Goal: Task Accomplishment & Management: Complete application form

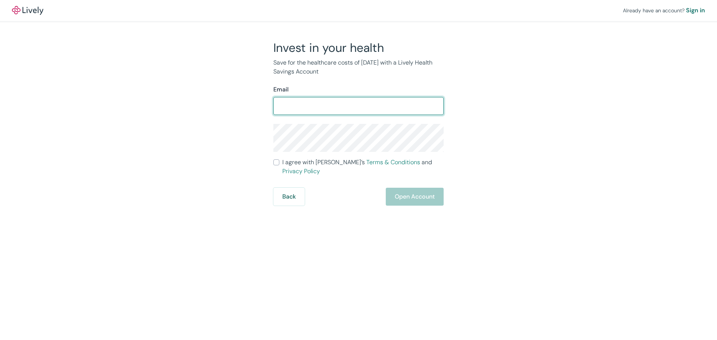
click at [352, 105] on input "Email" at bounding box center [358, 106] width 170 height 15
type input "[PERSON_NAME][EMAIL_ADDRESS][DOMAIN_NAME]"
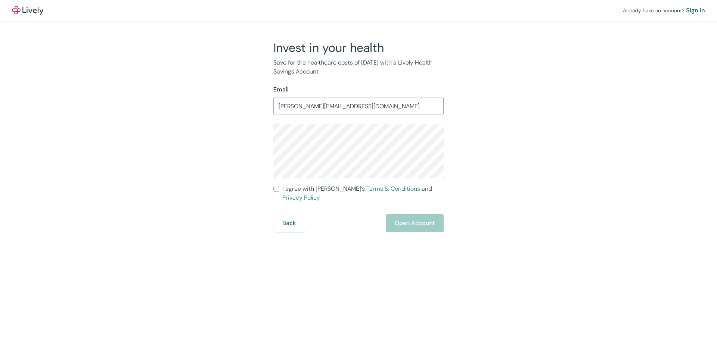
click at [304, 193] on span "I agree with Lively’s Terms & Conditions and Privacy Policy" at bounding box center [362, 193] width 161 height 18
click at [279, 192] on input "I agree with Lively’s Terms & Conditions and Privacy Policy" at bounding box center [276, 189] width 6 height 6
checkbox input "true"
click at [405, 214] on button "Open Account" at bounding box center [415, 223] width 58 height 18
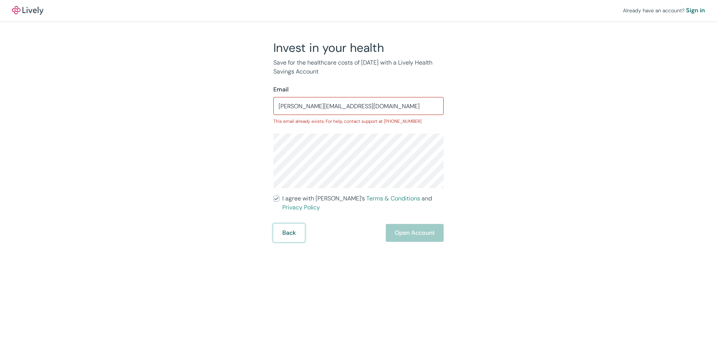
click at [284, 225] on button "Back" at bounding box center [288, 233] width 31 height 18
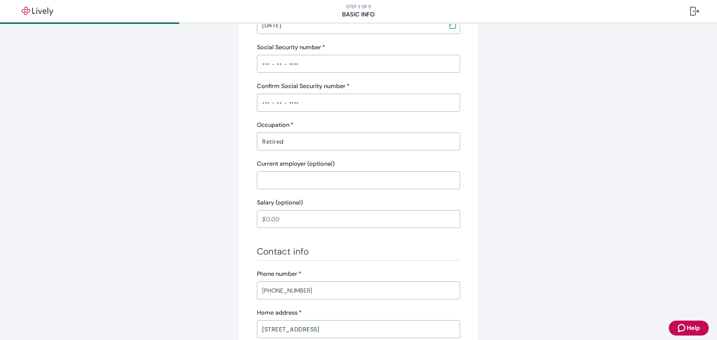
scroll to position [224, 0]
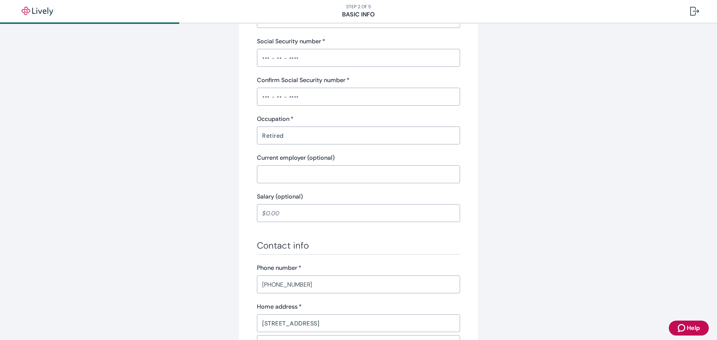
click at [344, 59] on input "Social Security number   *" at bounding box center [358, 57] width 203 height 15
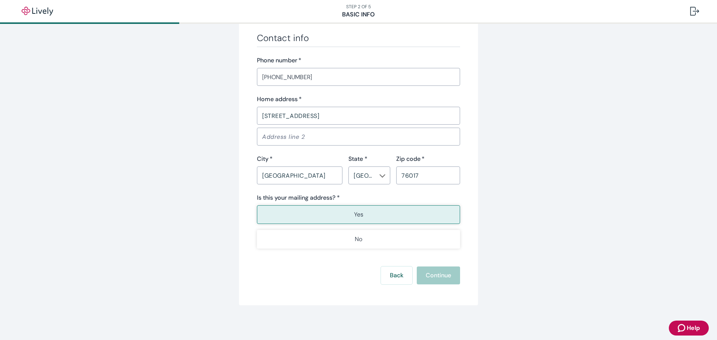
scroll to position [442, 0]
click at [370, 210] on button "Yes" at bounding box center [358, 213] width 203 height 19
click at [444, 175] on input "76017" at bounding box center [428, 174] width 64 height 15
click at [311, 171] on input "ARLINGTON" at bounding box center [299, 174] width 85 height 15
click at [322, 131] on input "Address line 2" at bounding box center [358, 135] width 203 height 15
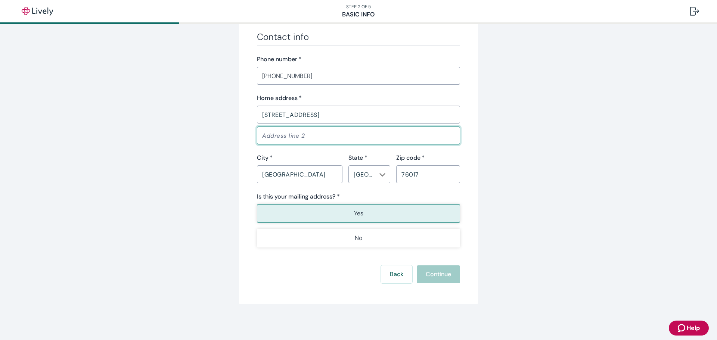
click at [348, 119] on input "4917 ARBORGATE DR" at bounding box center [358, 114] width 203 height 15
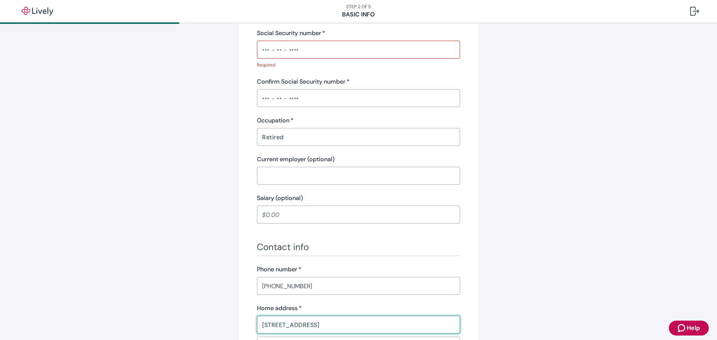
scroll to position [206, 0]
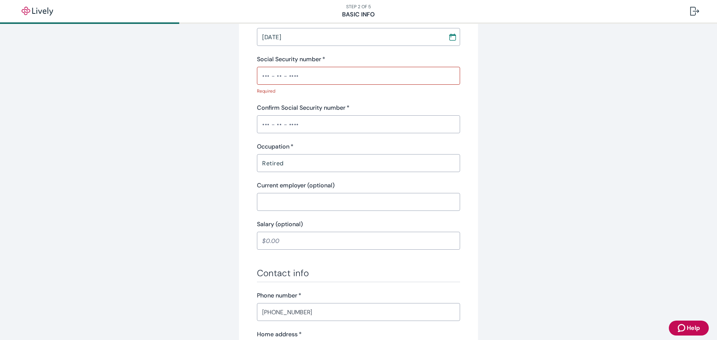
click at [330, 76] on input "Social Security number   *" at bounding box center [358, 75] width 203 height 15
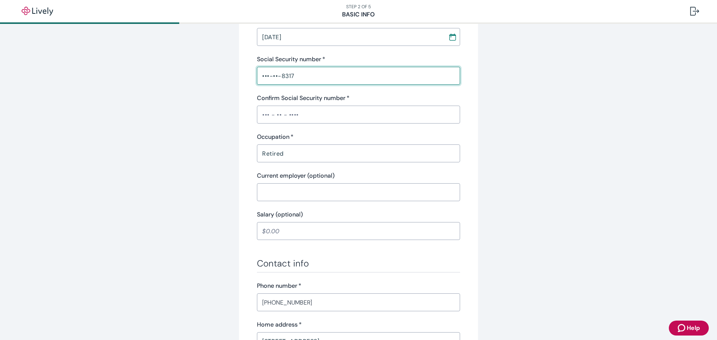
type input "•••-••-8317"
click at [317, 113] on input "Confirm Social Security number   *" at bounding box center [358, 114] width 203 height 15
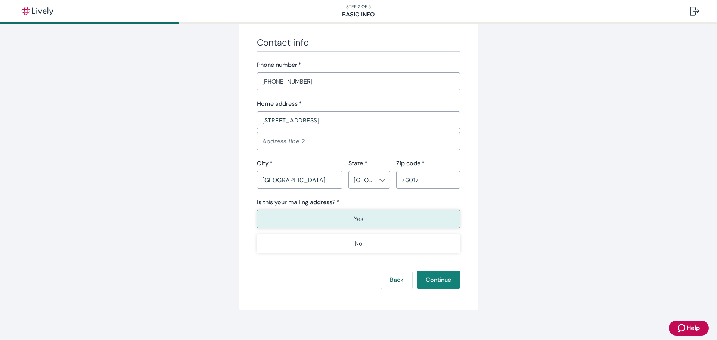
scroll to position [433, 0]
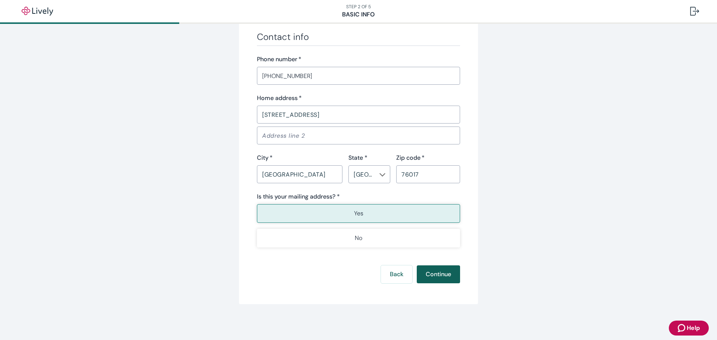
type input "•••-••-8317"
click at [437, 274] on button "Continue" at bounding box center [437, 274] width 43 height 18
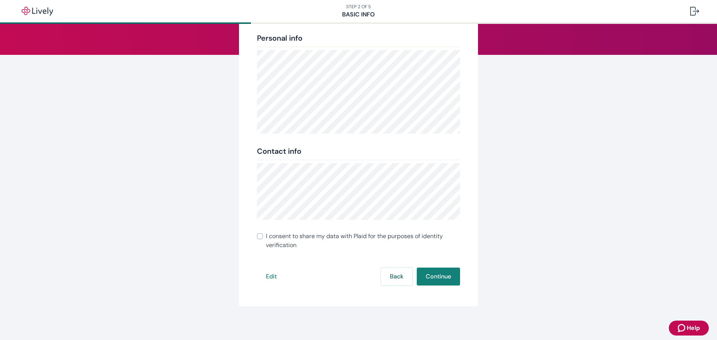
scroll to position [83, 0]
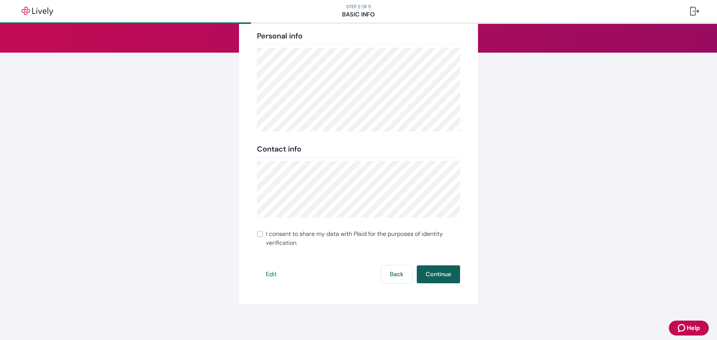
click at [440, 274] on button "Continue" at bounding box center [437, 274] width 43 height 18
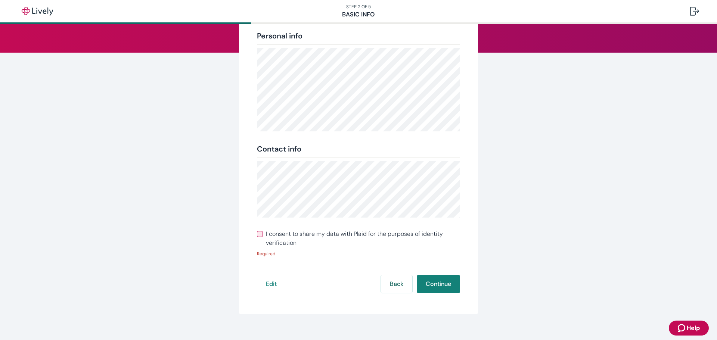
click at [258, 233] on input "I consent to share my data with Plaid for the purposes of identity verification" at bounding box center [260, 234] width 6 height 6
checkbox input "true"
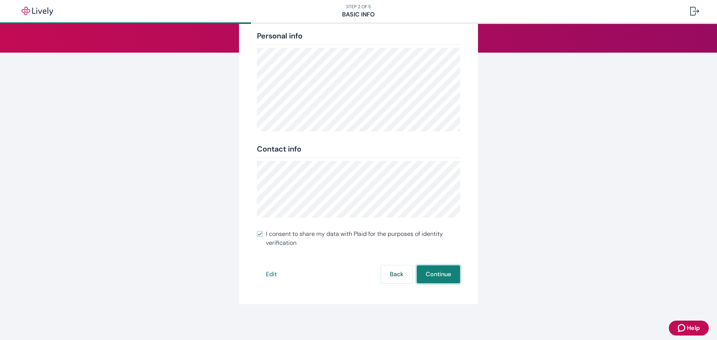
click at [440, 272] on button "Continue" at bounding box center [437, 274] width 43 height 18
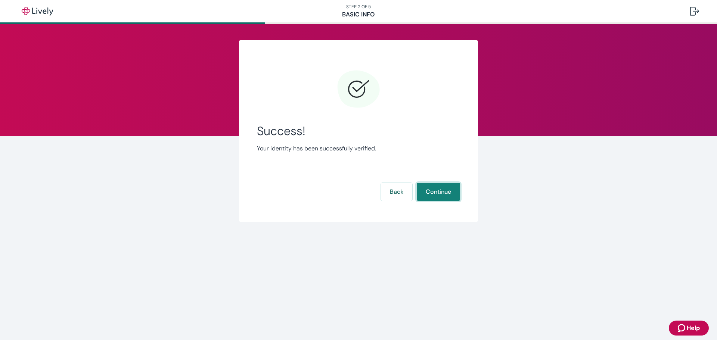
click at [433, 188] on button "Continue" at bounding box center [437, 192] width 43 height 18
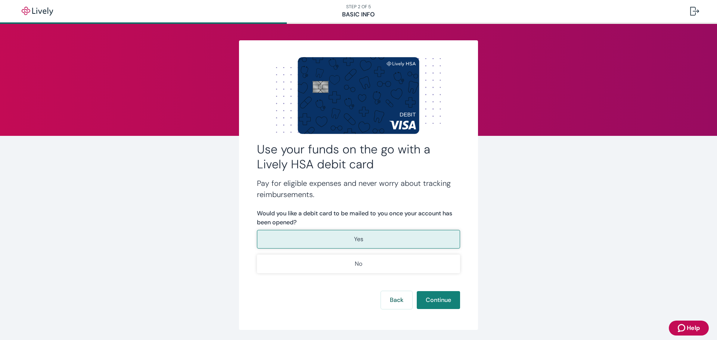
click at [354, 241] on p "Yes" at bounding box center [358, 239] width 9 height 9
click at [439, 301] on button "Continue" at bounding box center [437, 300] width 43 height 18
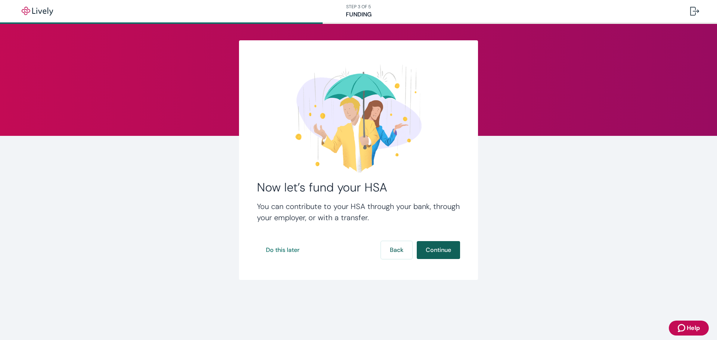
click at [439, 248] on button "Continue" at bounding box center [437, 250] width 43 height 18
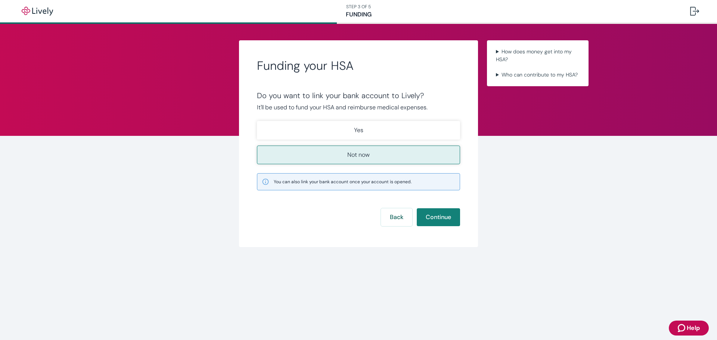
click at [359, 156] on p "Not now" at bounding box center [358, 154] width 22 height 9
click at [440, 213] on button "Continue" at bounding box center [437, 217] width 43 height 18
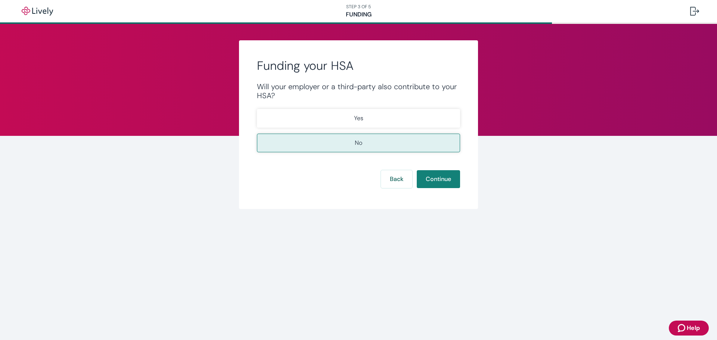
click at [361, 137] on button "No" at bounding box center [358, 143] width 203 height 19
click at [447, 183] on button "Continue" at bounding box center [437, 179] width 43 height 18
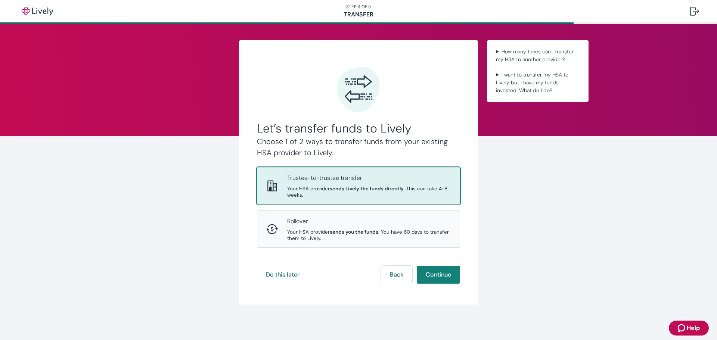
click at [330, 185] on strong "sends Lively the funds directly" at bounding box center [367, 188] width 74 height 6
click at [435, 276] on button "Continue" at bounding box center [437, 275] width 43 height 18
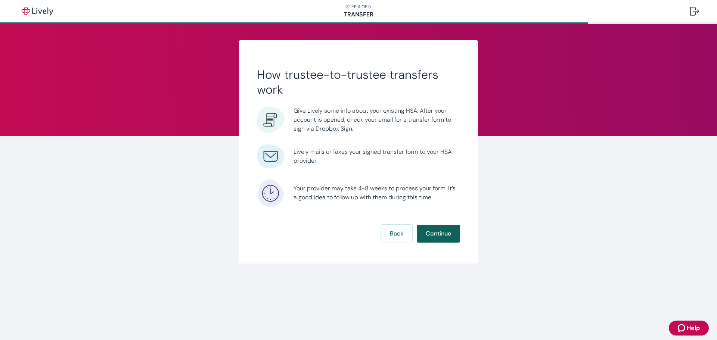
click at [434, 233] on button "Continue" at bounding box center [437, 234] width 43 height 18
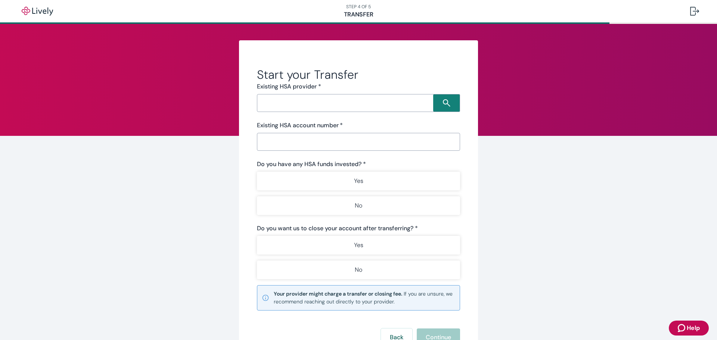
click at [275, 106] on input "Search input" at bounding box center [346, 103] width 174 height 10
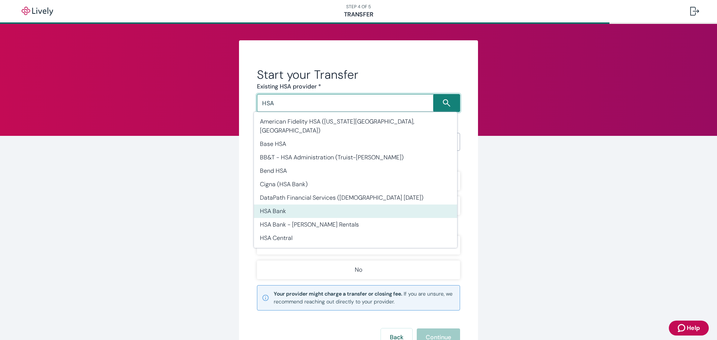
click at [277, 205] on li "HSA Bank" at bounding box center [355, 211] width 203 height 13
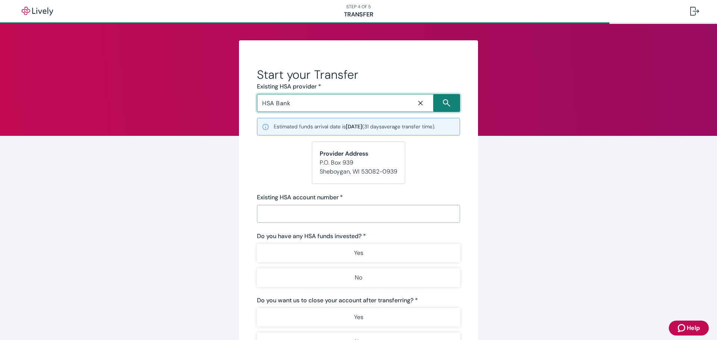
type input "HSA Bank"
click at [281, 164] on form "Start your Transfer Existing HSA provider * HSA Bank ​ Estimated funds arrival …" at bounding box center [358, 242] width 203 height 351
click at [281, 215] on input "Existing HSA account number   *" at bounding box center [358, 213] width 203 height 15
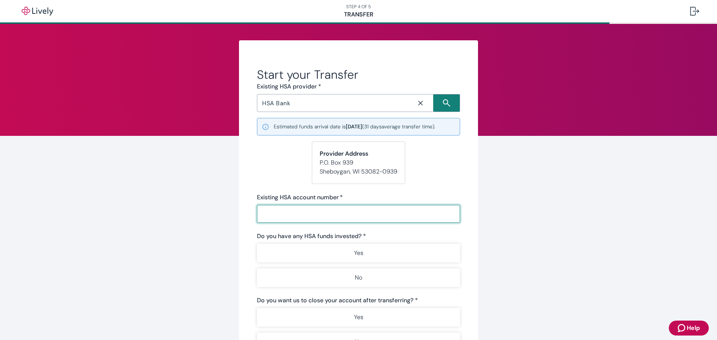
click at [115, 185] on div "Start your Transfer Existing HSA provider * HSA Bank ​ Estimated funds arrival …" at bounding box center [358, 249] width 717 height 451
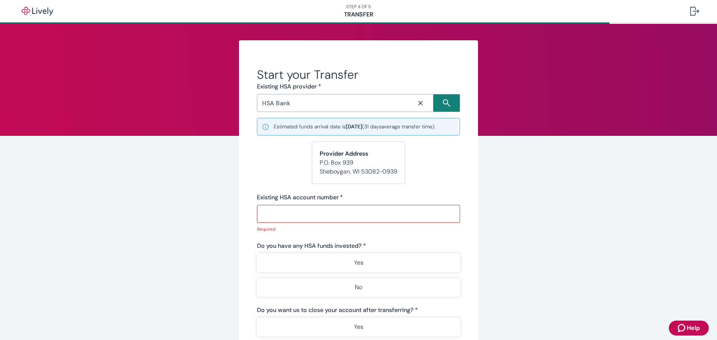
click at [267, 152] on form "Start your Transfer Existing HSA provider * HSA Bank ​ Estimated funds arrival …" at bounding box center [358, 247] width 203 height 361
click at [270, 213] on input "Existing HSA account number   *" at bounding box center [358, 213] width 203 height 15
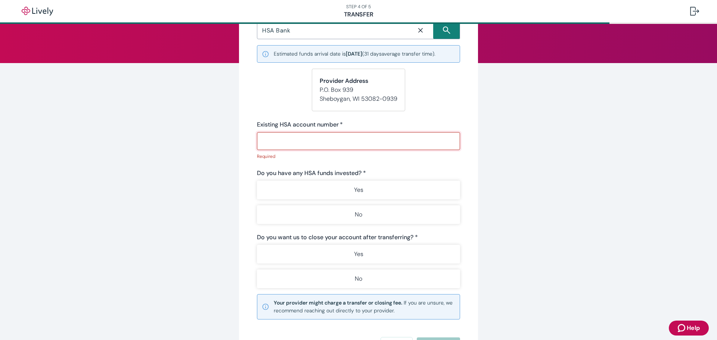
scroll to position [87, 0]
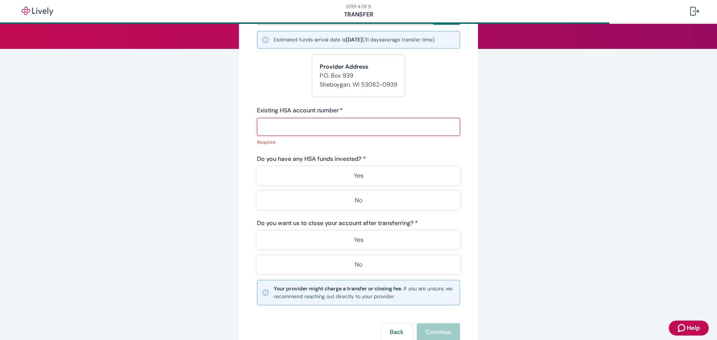
paste input "48655192"
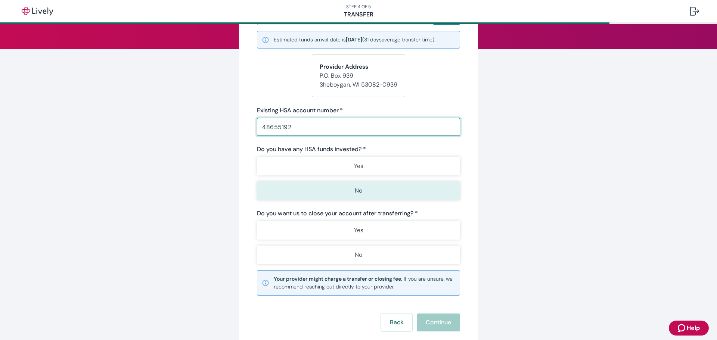
type input "48655192"
click at [362, 195] on button "No" at bounding box center [358, 190] width 203 height 19
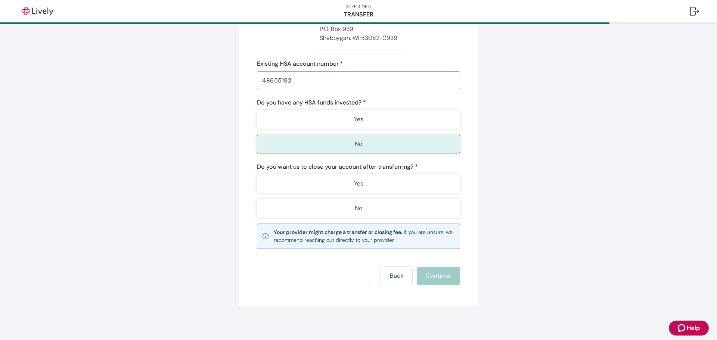
scroll to position [135, 0]
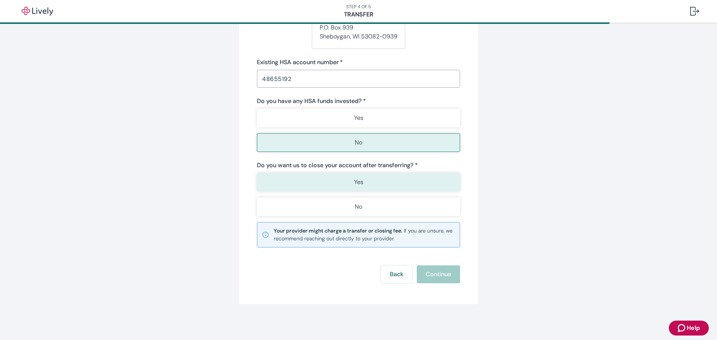
click at [365, 184] on button "Yes" at bounding box center [358, 182] width 203 height 19
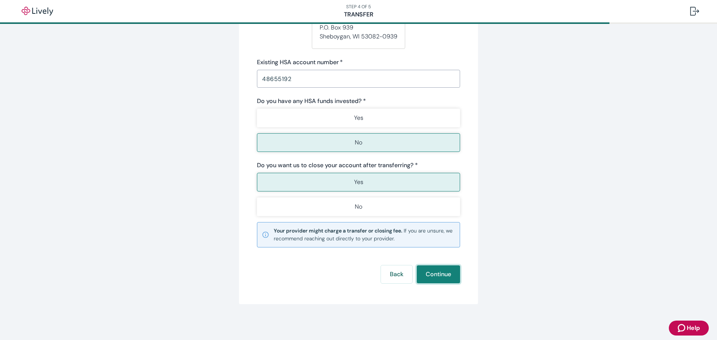
click at [439, 274] on button "Continue" at bounding box center [437, 274] width 43 height 18
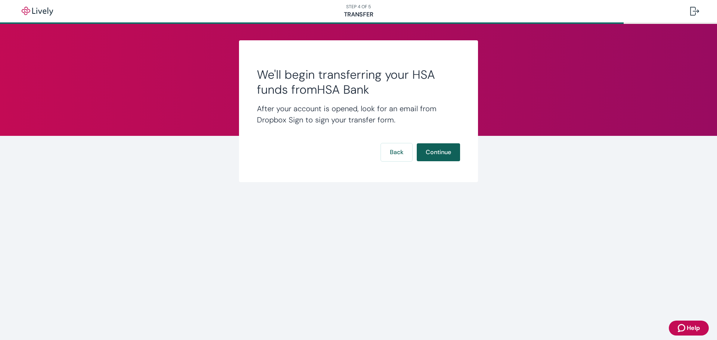
click at [443, 149] on button "Continue" at bounding box center [437, 152] width 43 height 18
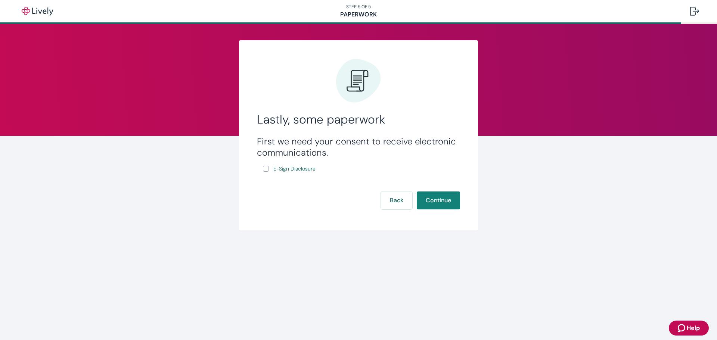
click at [267, 170] on input "E-Sign Disclosure" at bounding box center [266, 169] width 6 height 6
checkbox input "true"
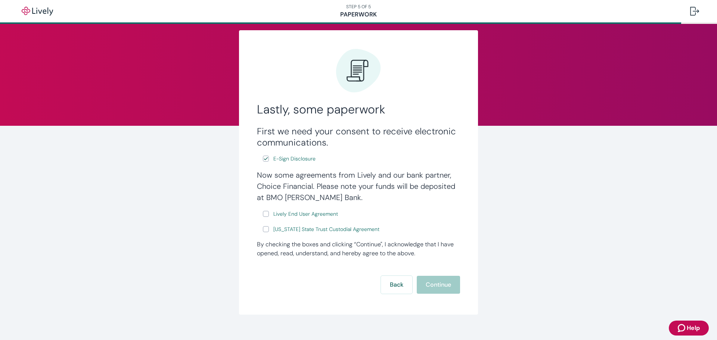
scroll to position [21, 0]
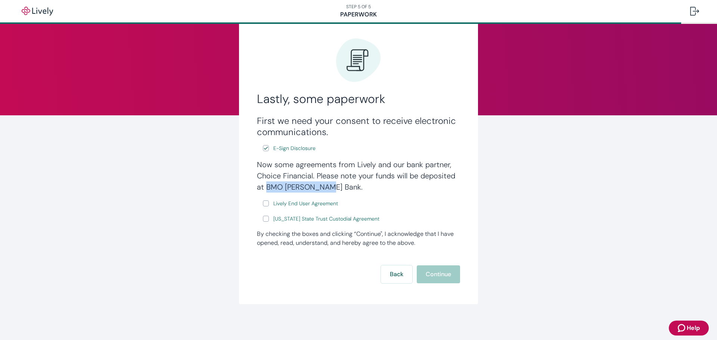
drag, startPoint x: 263, startPoint y: 186, endPoint x: 318, endPoint y: 184, distance: 55.3
click at [318, 184] on h4 "Now some agreements from Lively and our bank partner, Choice Financial. Please …" at bounding box center [358, 176] width 203 height 34
copy h4 "BMO Harris Bank"
click at [362, 179] on h4 "Now some agreements from Lively and our bank partner, Choice Financial. Please …" at bounding box center [358, 176] width 203 height 34
click at [325, 205] on span "Lively End User Agreement" at bounding box center [305, 204] width 65 height 8
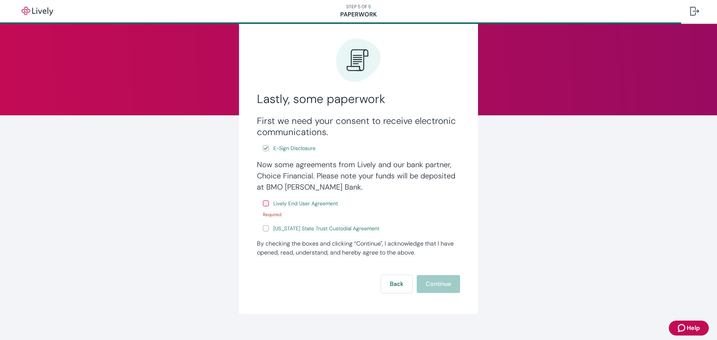
click at [265, 205] on input "Lively End User Agreement" at bounding box center [266, 203] width 6 height 6
checkbox input "true"
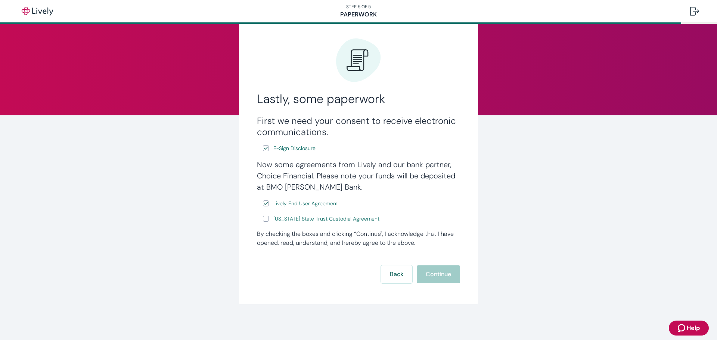
click at [263, 219] on input "Wyoming State Trust Custodial Agreement" at bounding box center [266, 219] width 6 height 6
checkbox input "true"
click at [444, 274] on button "Continue" at bounding box center [437, 274] width 43 height 18
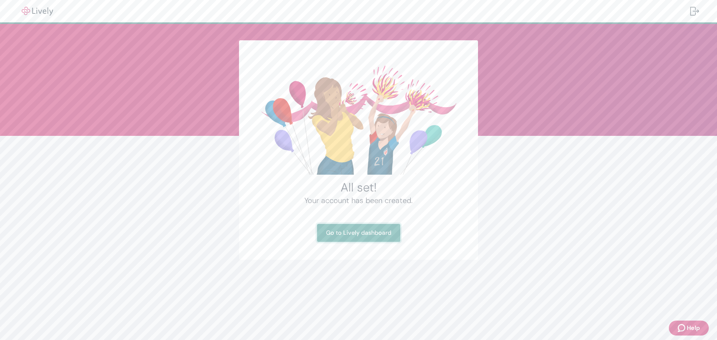
click at [364, 233] on link "Go to Lively dashboard" at bounding box center [358, 233] width 83 height 18
